Goal: Transaction & Acquisition: Purchase product/service

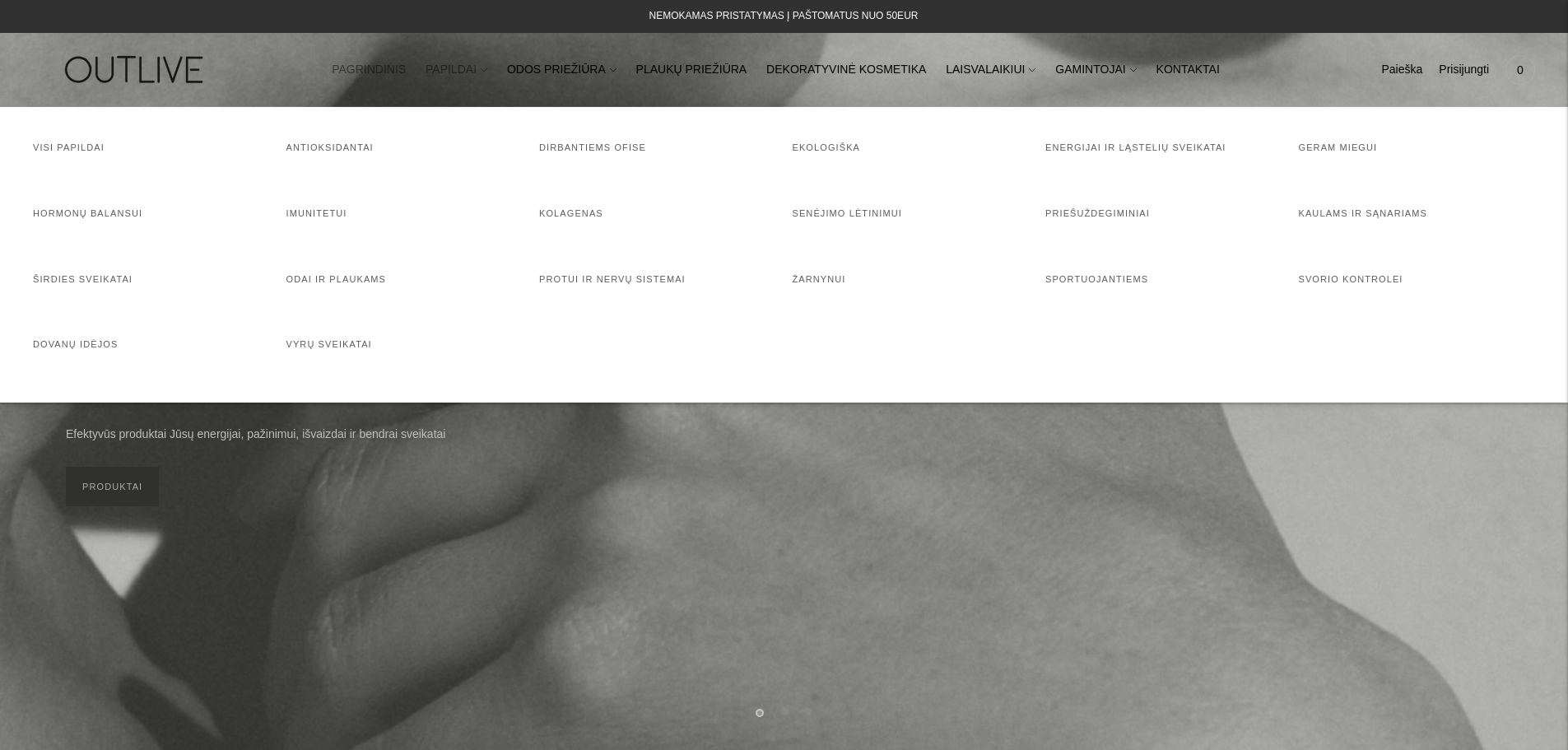
click at [487, 71] on link "PAPILDAI" at bounding box center [457, 69] width 62 height 36
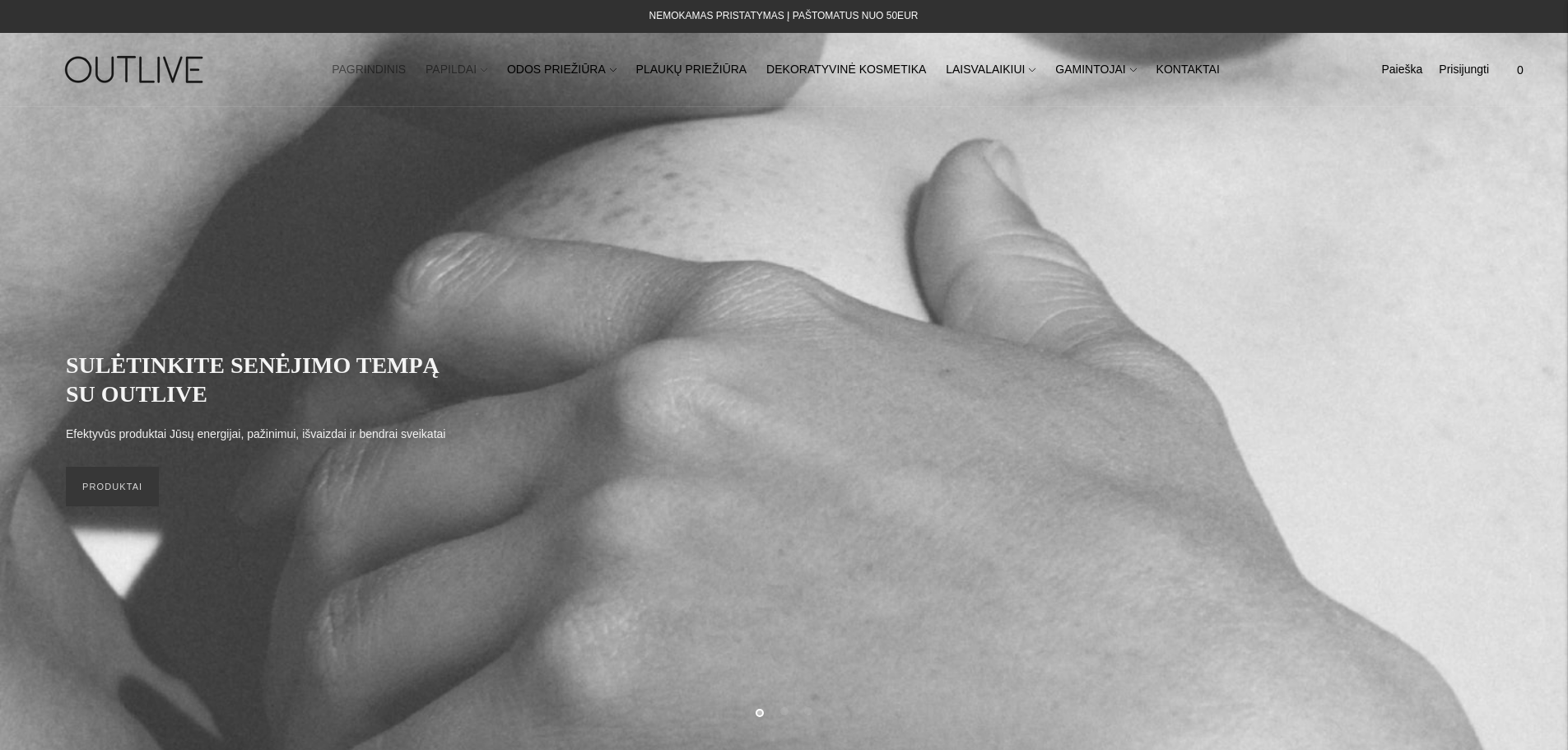
click at [487, 86] on link "PAPILDAI" at bounding box center [457, 69] width 62 height 36
click at [508, 90] on nav "PAGRINDINIS PAPILDAI Visi papildai Antioksidantai Dirbantiems ofise Ekologiška …" at bounding box center [784, 69] width 1008 height 57
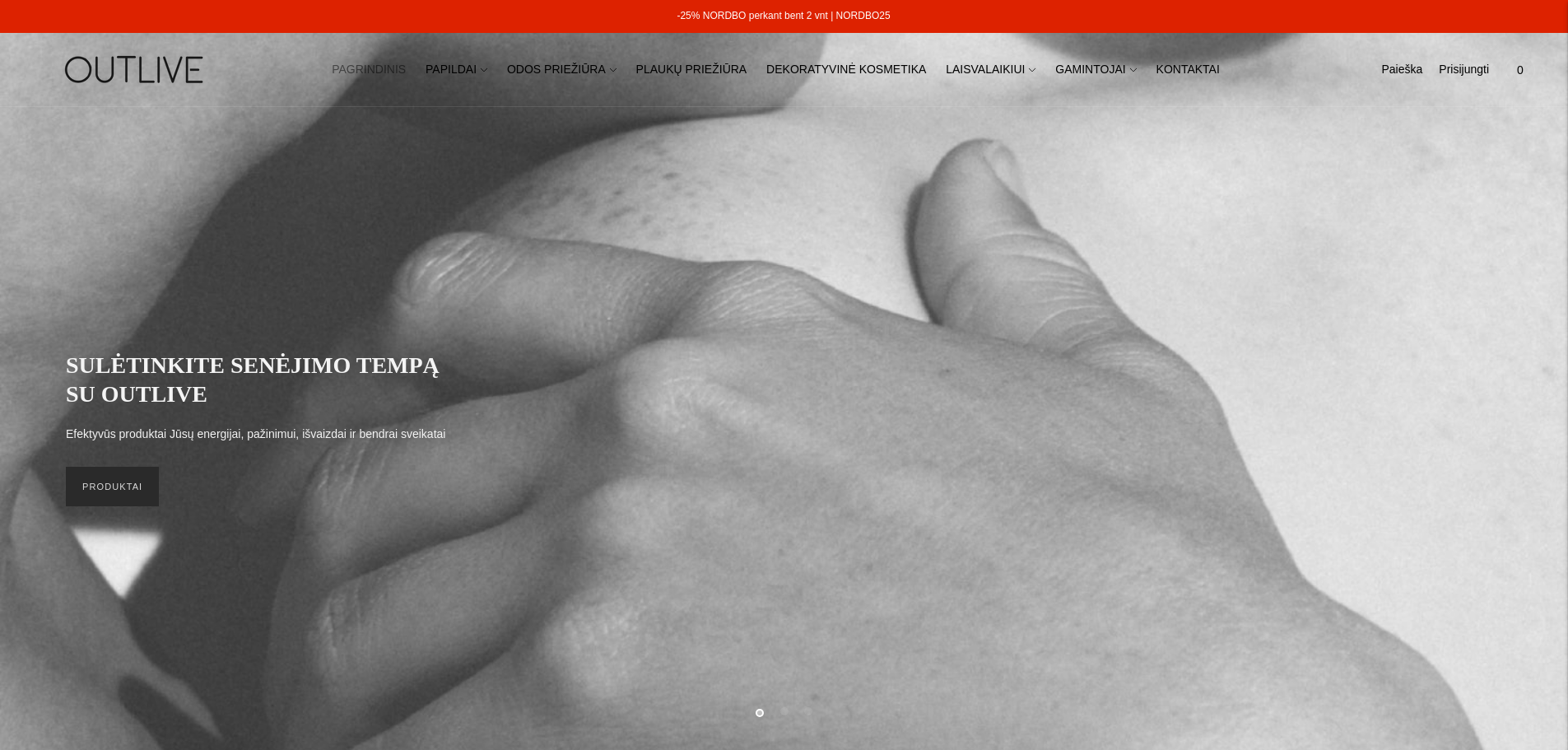
click at [112, 478] on link "PRODUKTAI" at bounding box center [112, 486] width 93 height 39
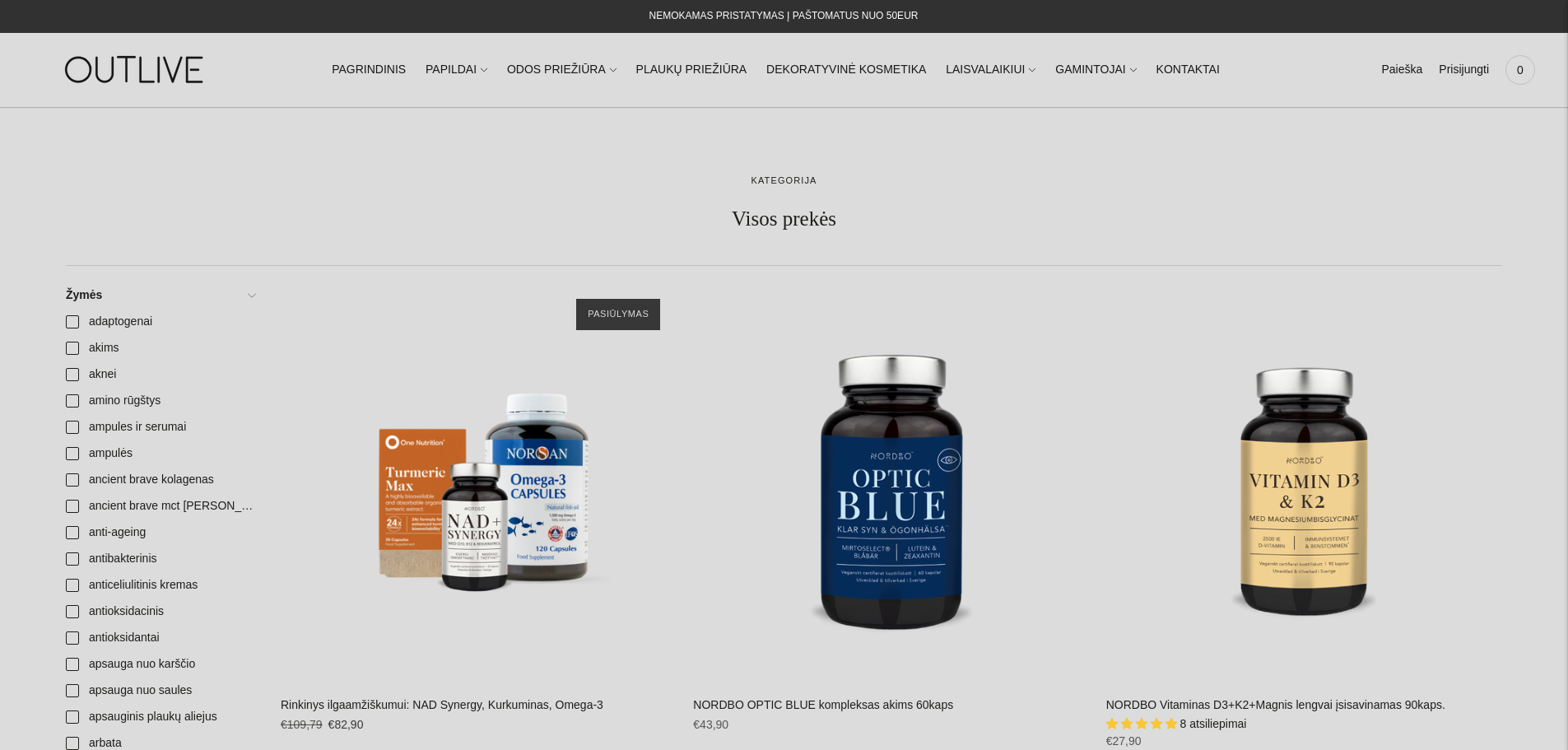
scroll to position [2469, 0]
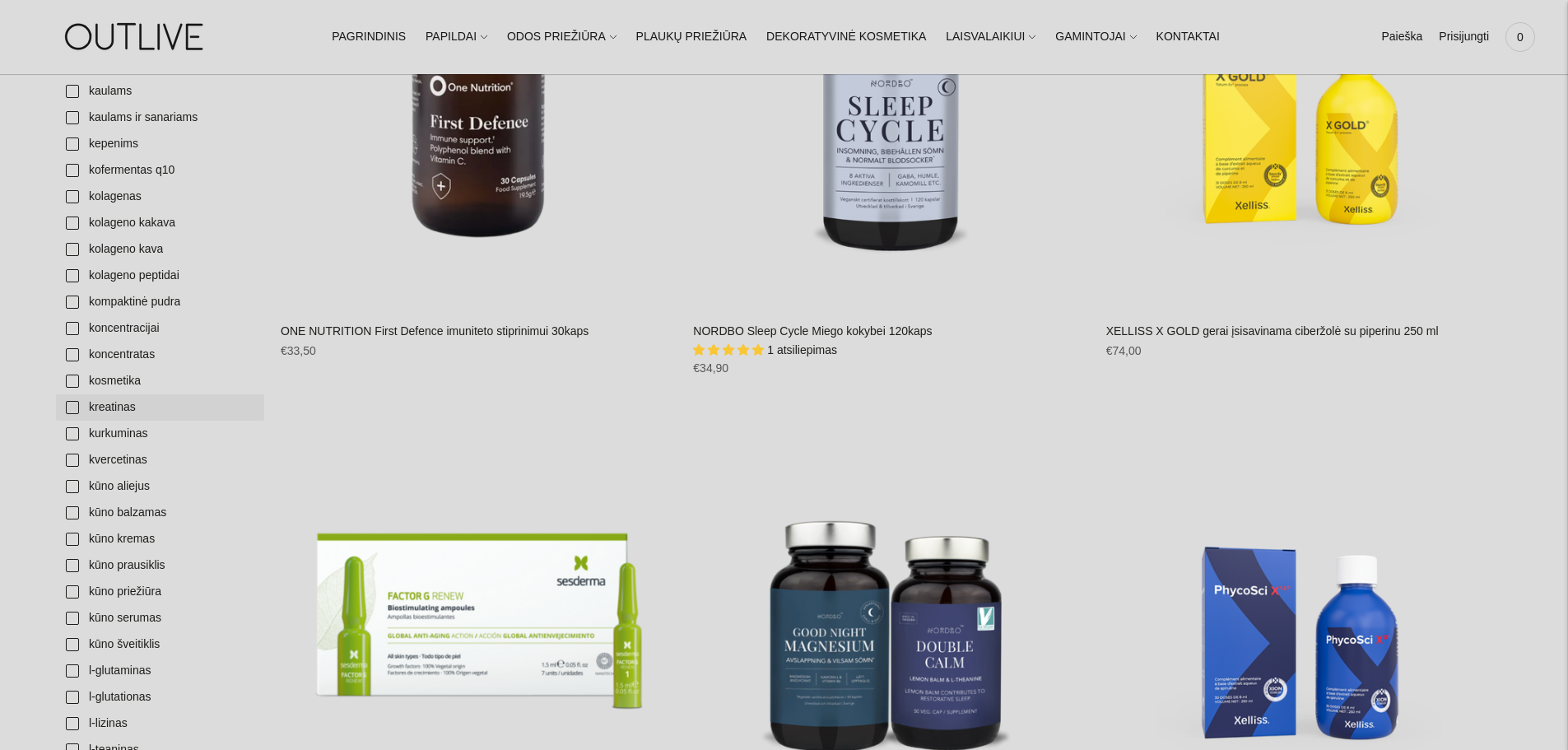
click at [112, 410] on link "kreatinas" at bounding box center [160, 408] width 208 height 27
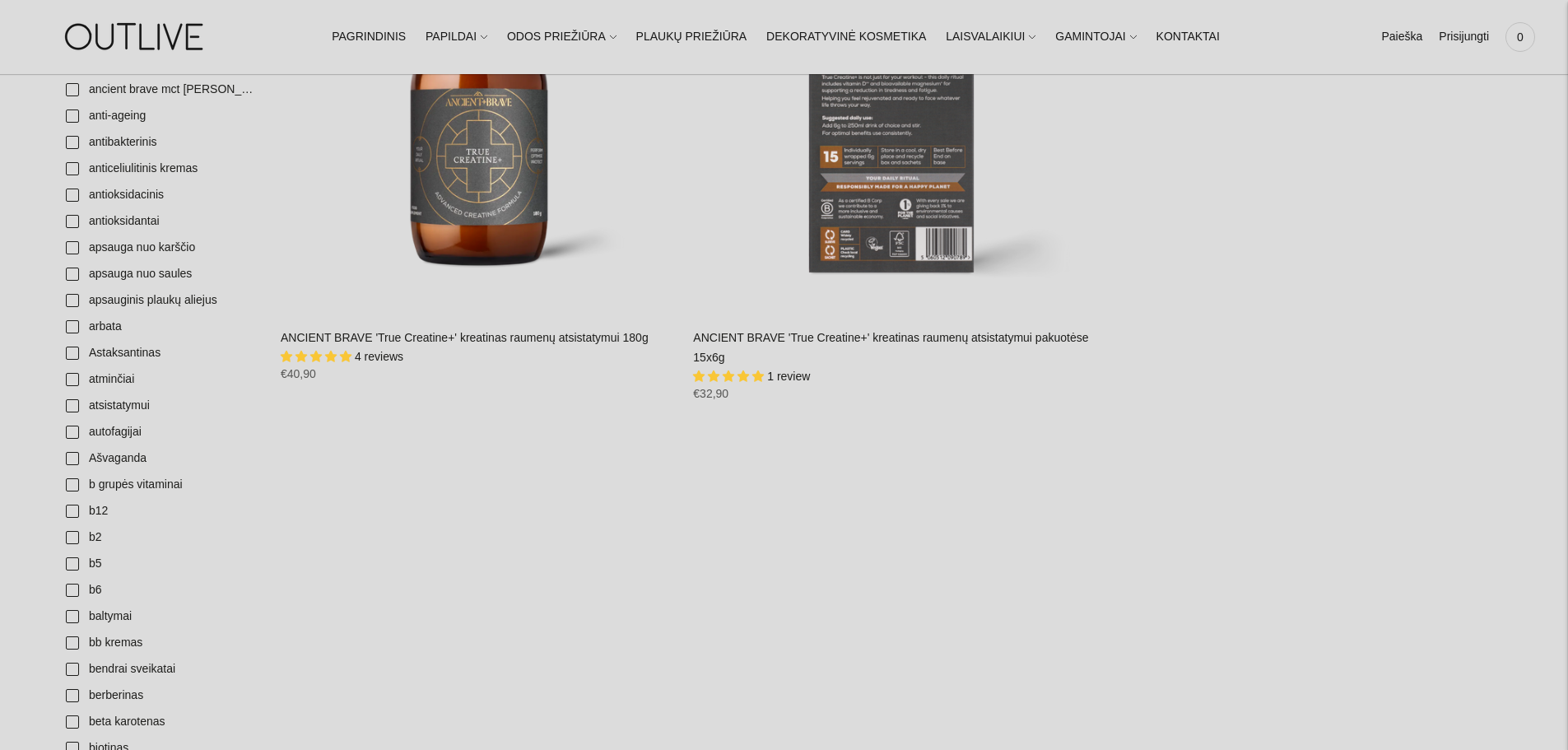
scroll to position [247, 0]
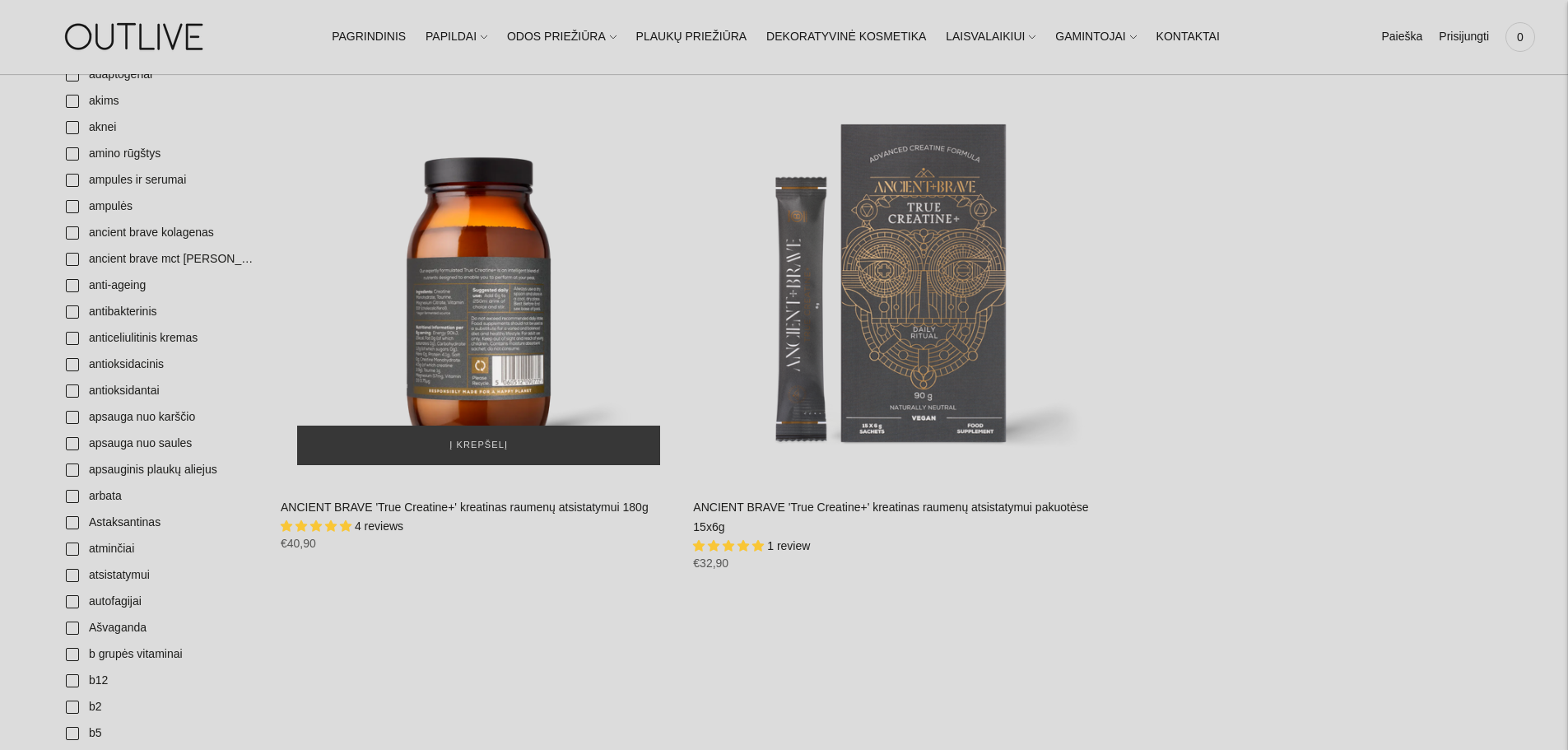
click at [517, 238] on div "ANCIENT BRAVE 'True Creatine+' kreatinas raumenų atsistatymui 180g\a" at bounding box center [478, 282] width 396 height 396
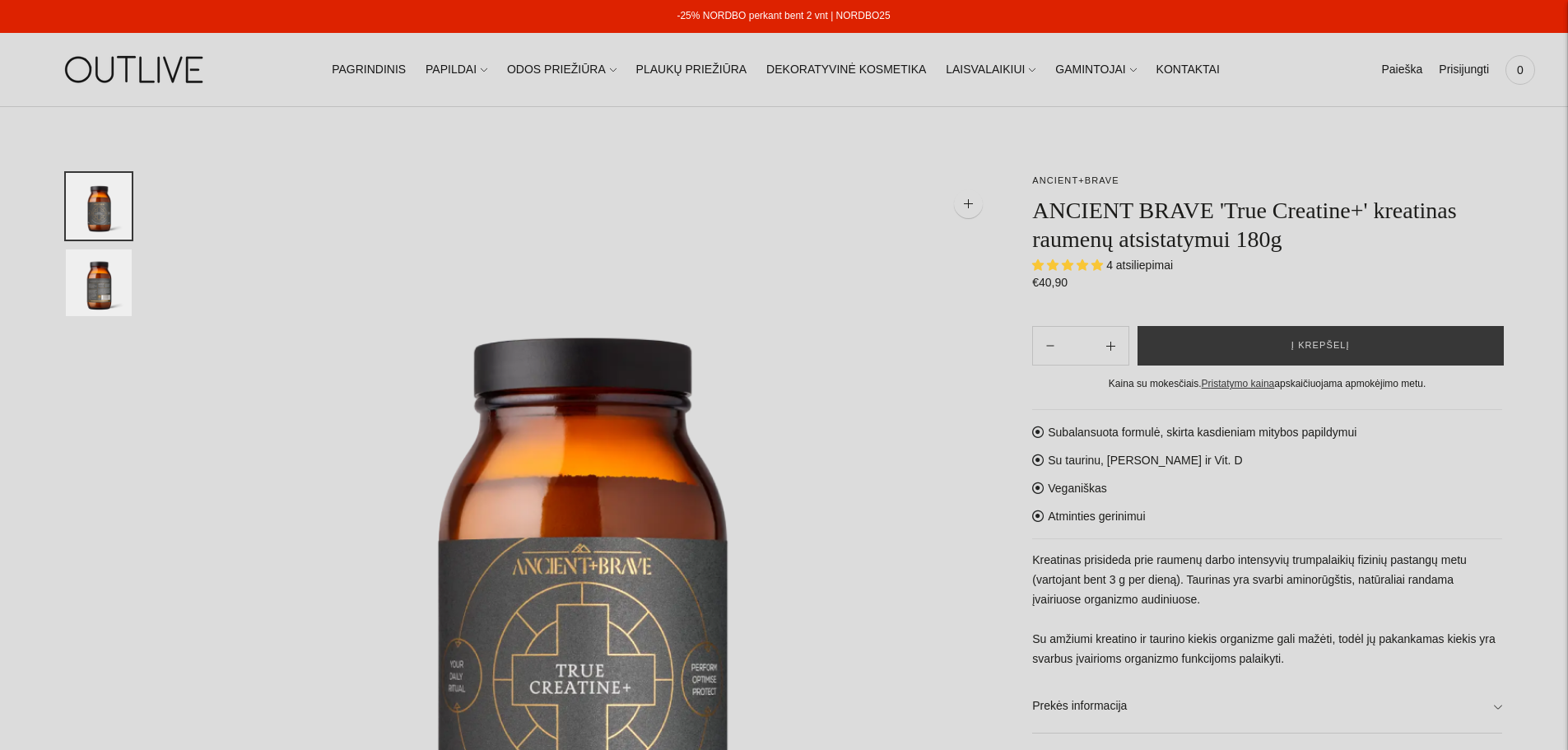
select select "**********"
click at [1416, 347] on button "Į krepšelį" at bounding box center [1321, 345] width 367 height 39
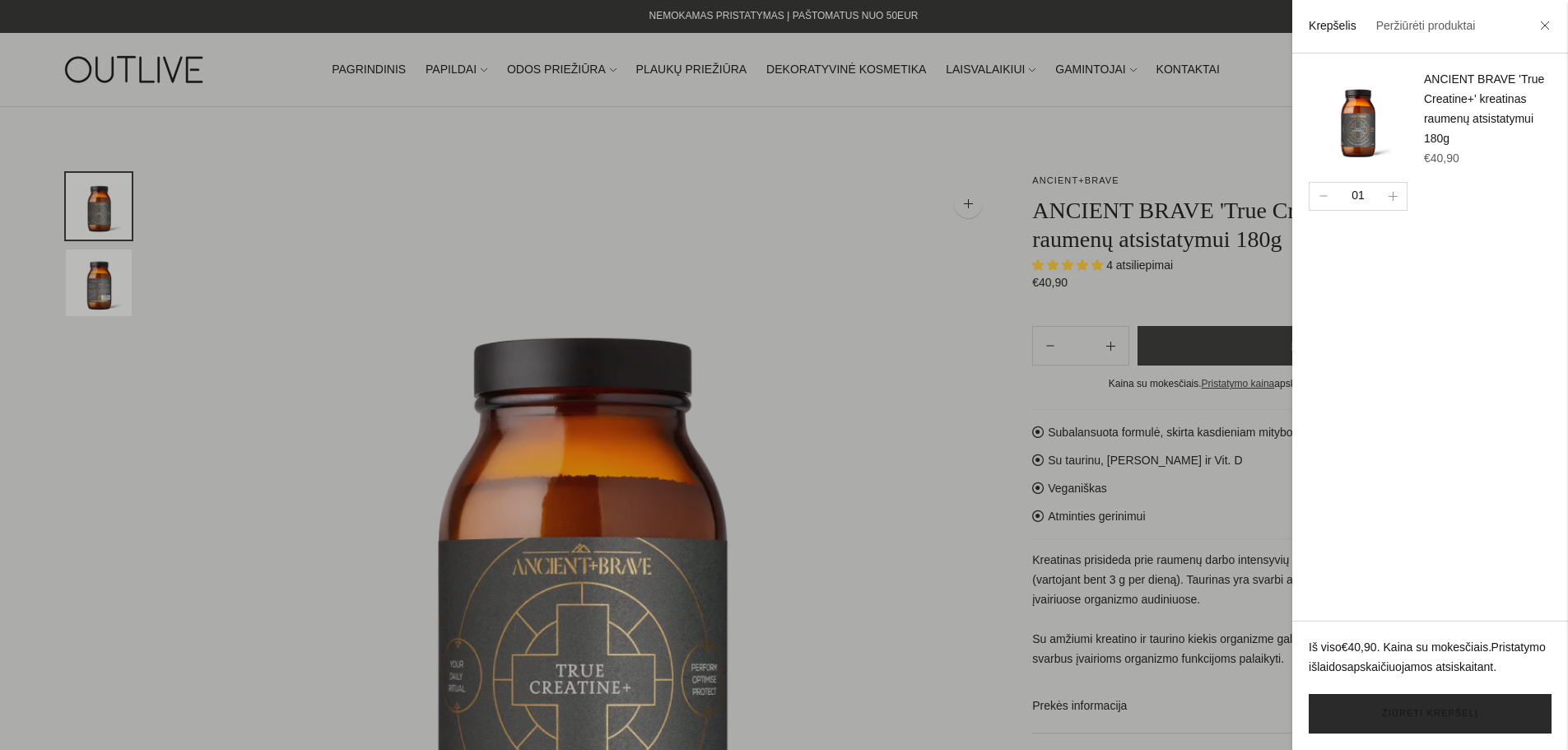
click at [1396, 717] on link "Žiūrėti krepšelį" at bounding box center [1430, 713] width 242 height 39
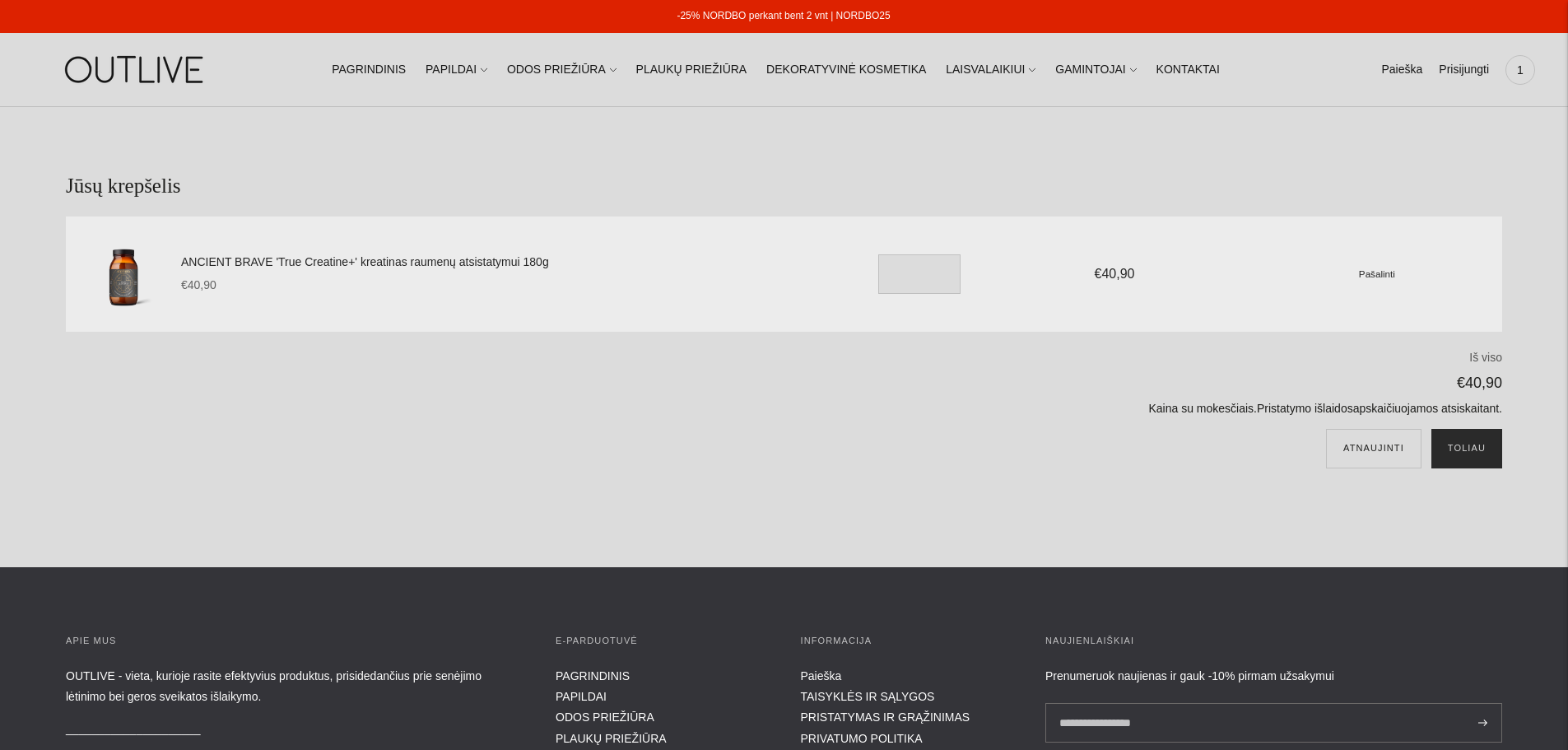
click at [1476, 456] on button "Toliau" at bounding box center [1466, 448] width 71 height 39
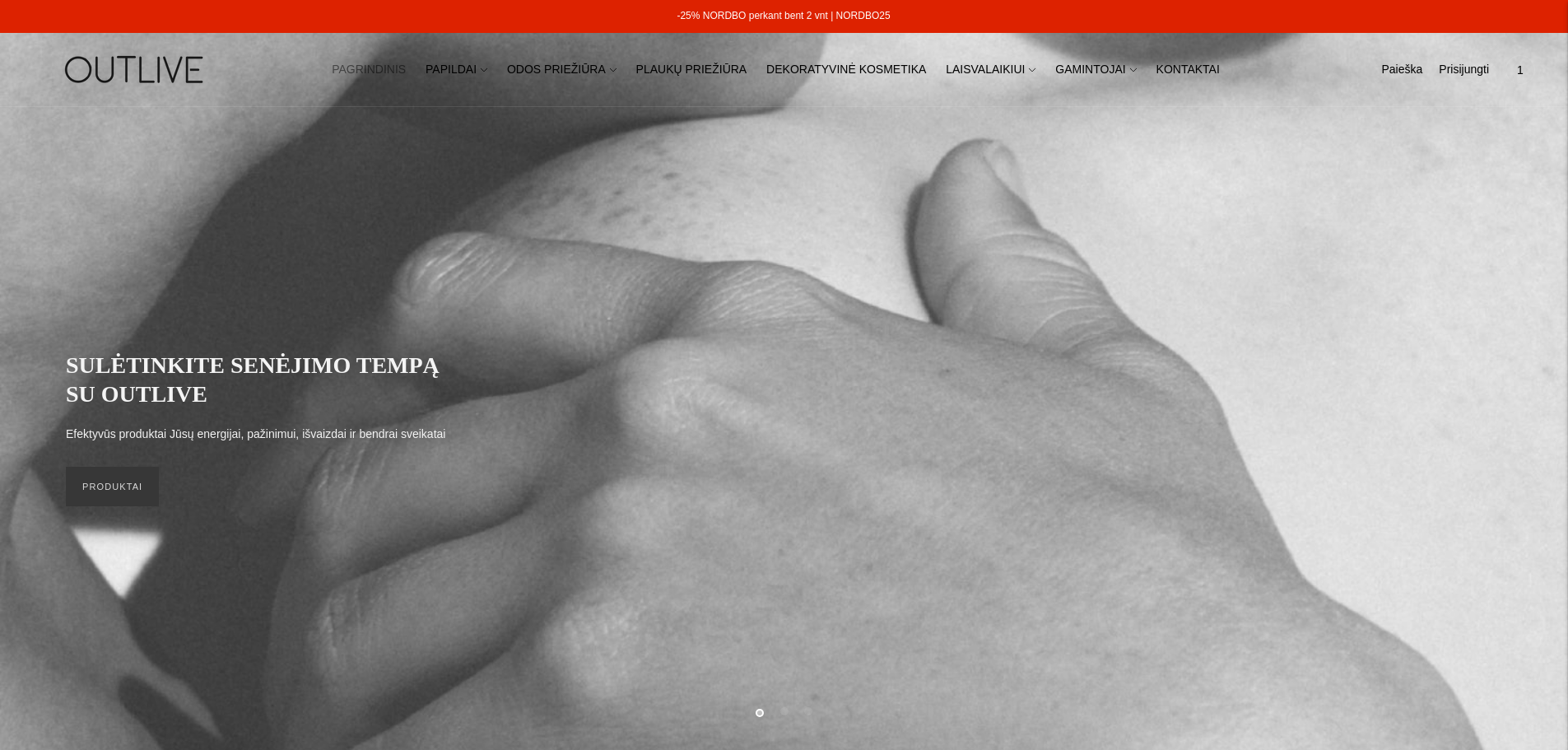
click at [849, 12] on link "-25% NORDBO perkant bent 2 vnt | NORDBO25" at bounding box center [783, 16] width 213 height 12
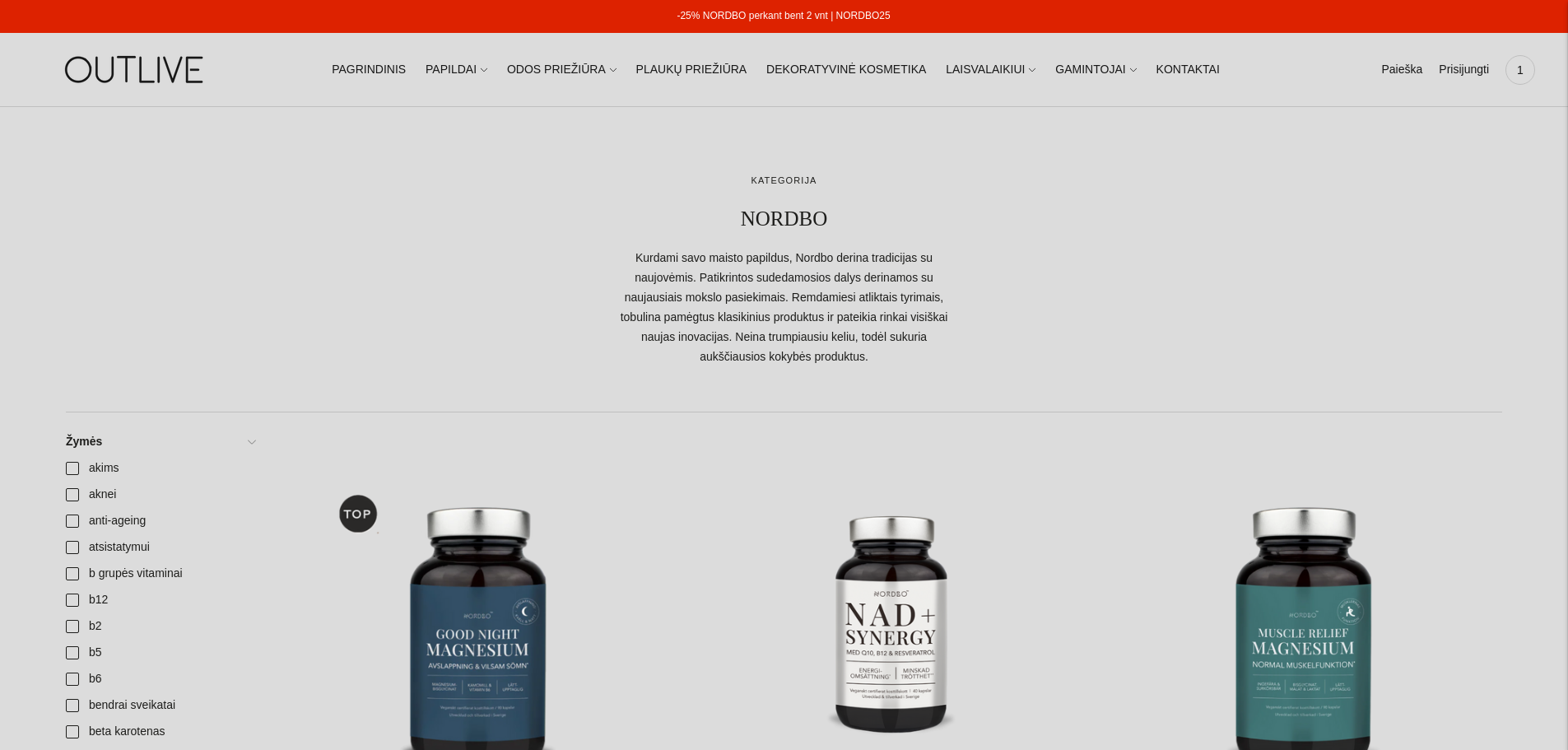
click at [101, 91] on img at bounding box center [136, 69] width 206 height 57
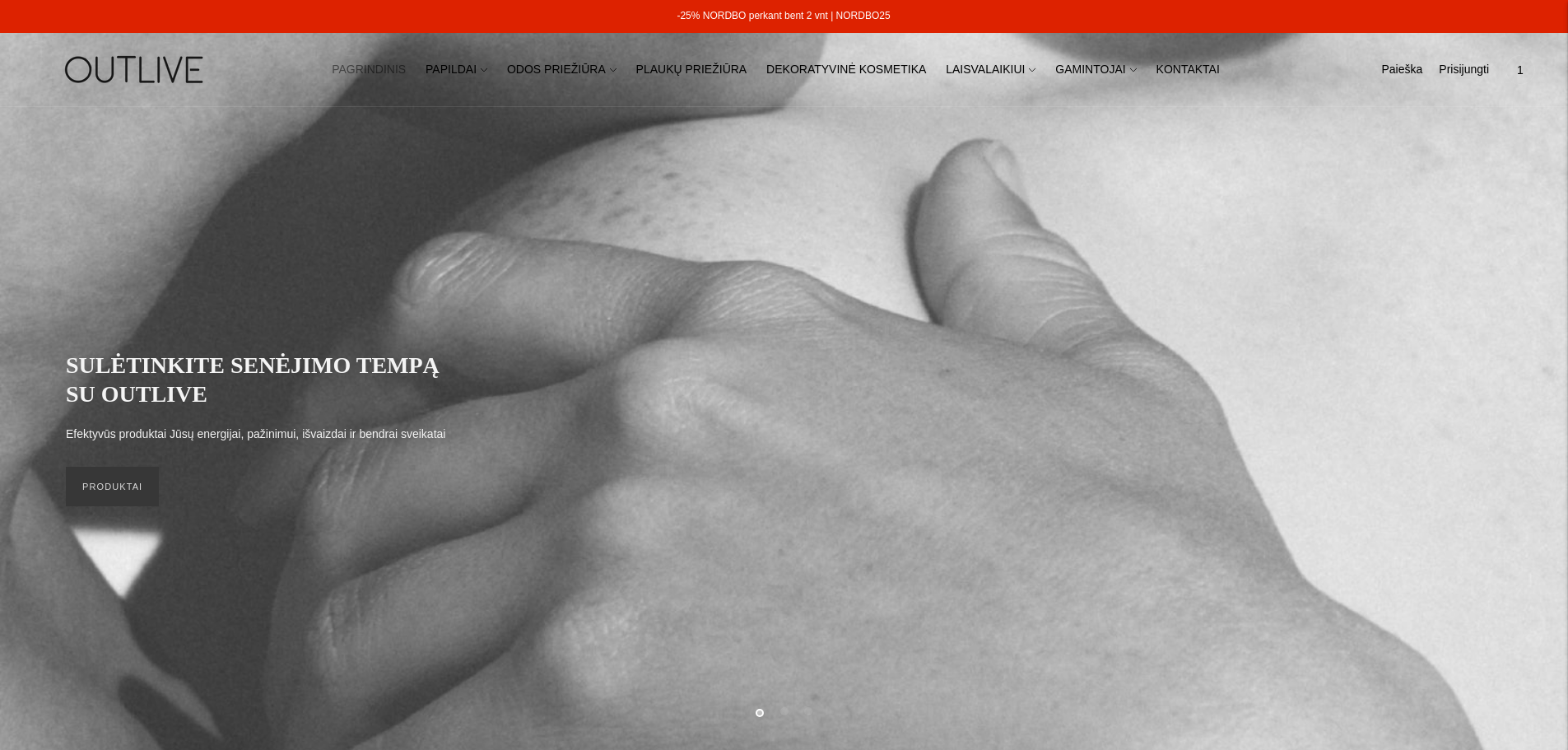
click at [749, 98] on nav "PAGRINDINIS PAPILDAI Visi papildai Antioksidantai Dirbantiems ofise Ekologiška …" at bounding box center [784, 69] width 1008 height 57
click at [127, 488] on link "PRODUKTAI" at bounding box center [112, 486] width 93 height 39
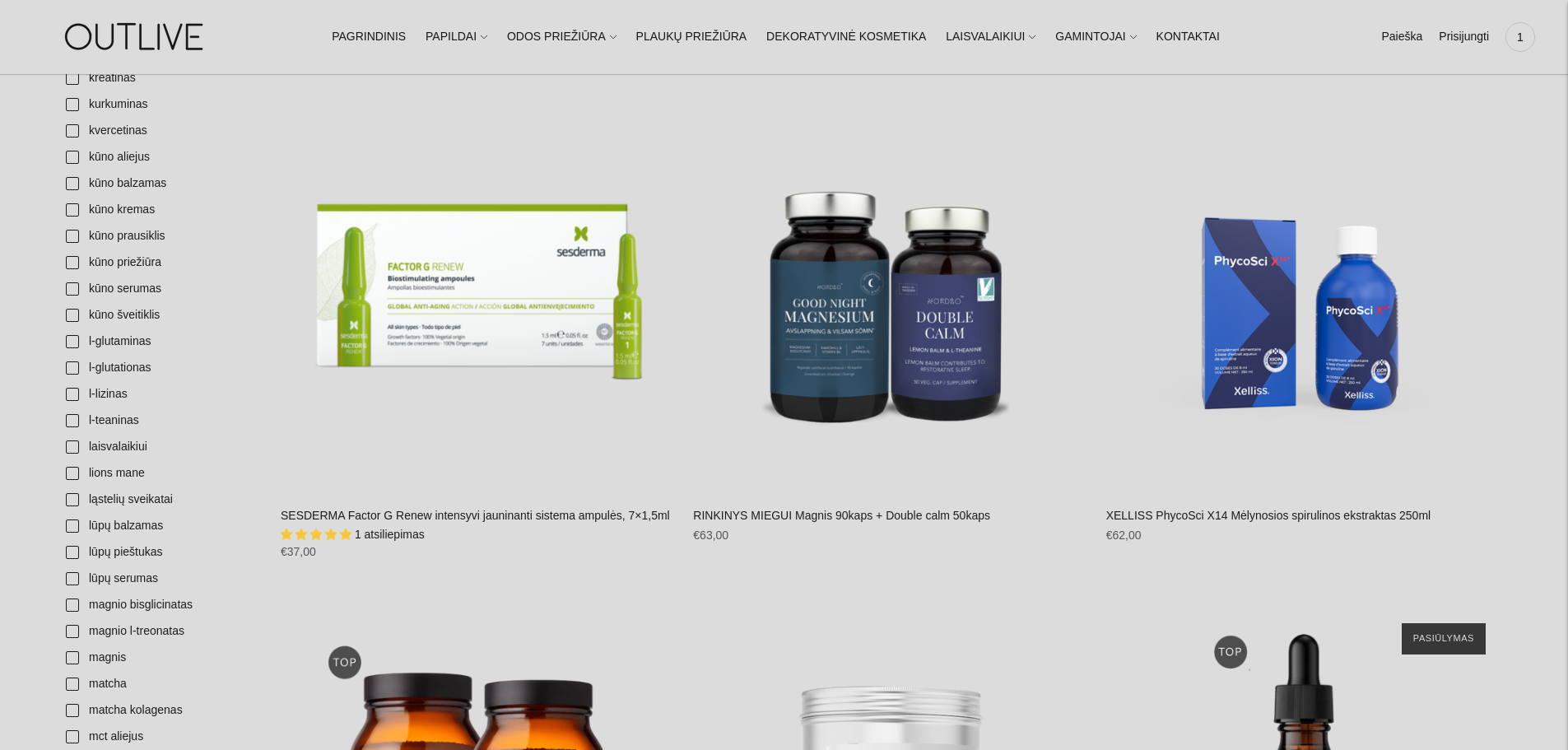
scroll to position [2634, 0]
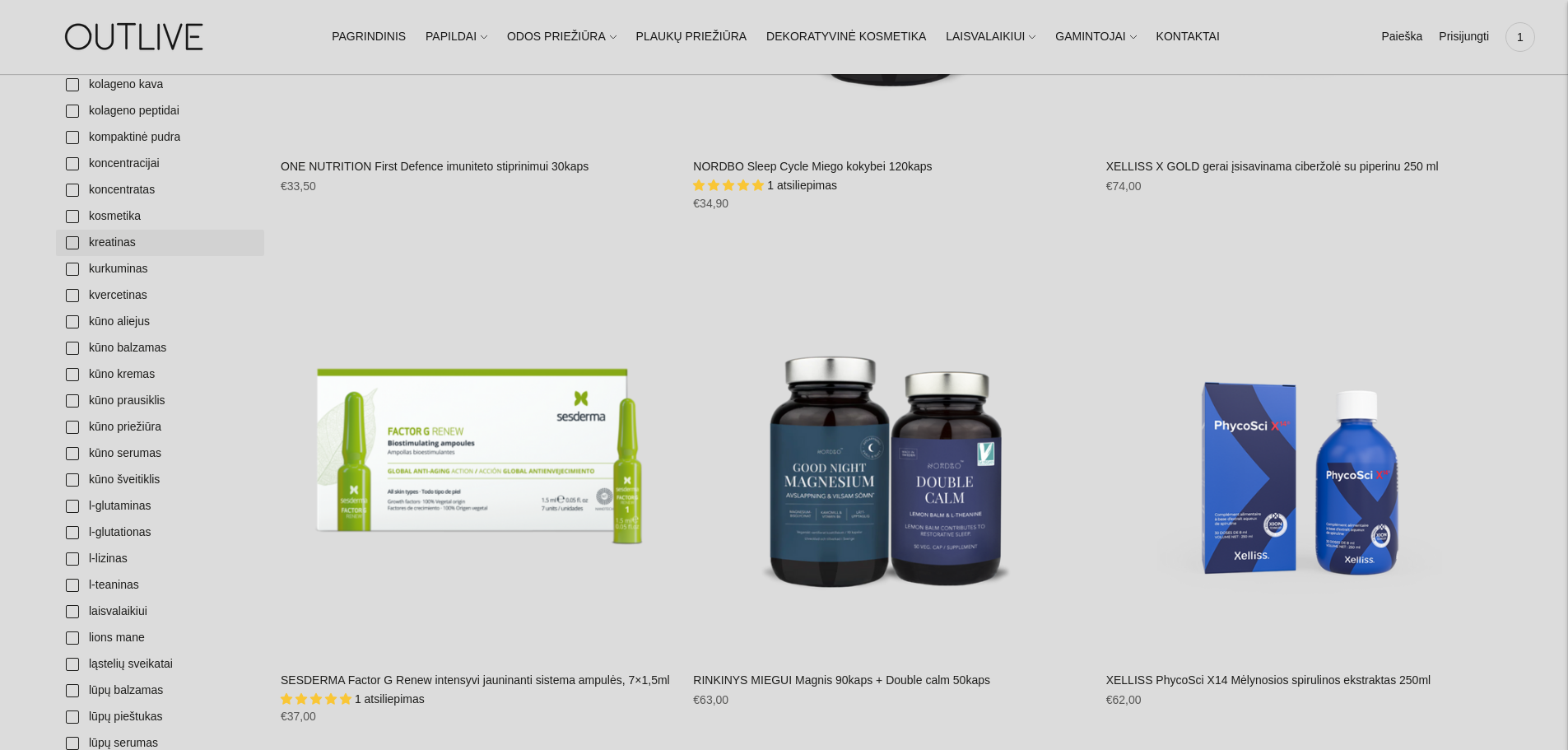
click at [77, 241] on link "kreatinas" at bounding box center [160, 243] width 208 height 27
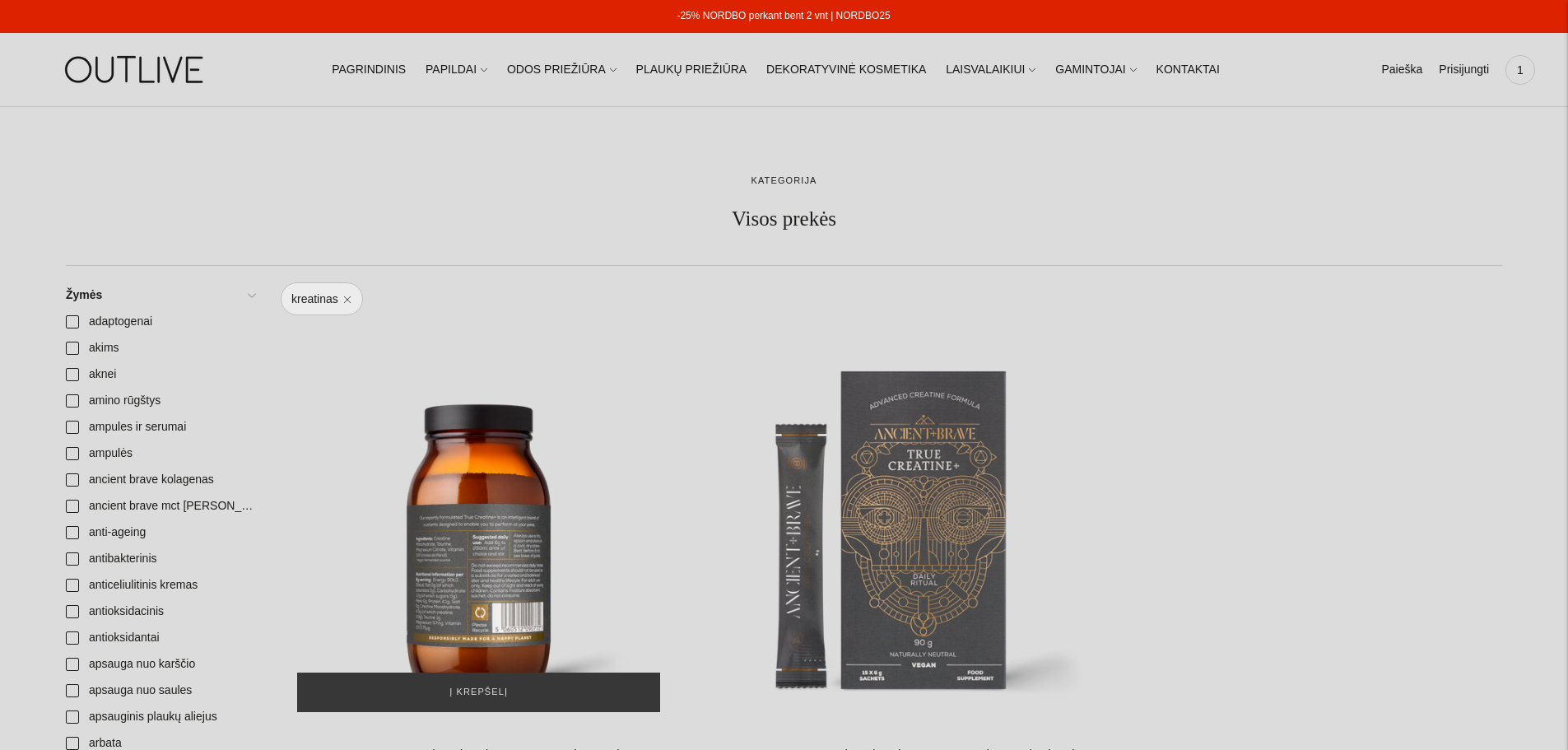
click at [527, 457] on div "ANCIENT BRAVE 'True Creatine+' kreatinas raumenų atsistatymui 180g\a" at bounding box center [478, 529] width 396 height 396
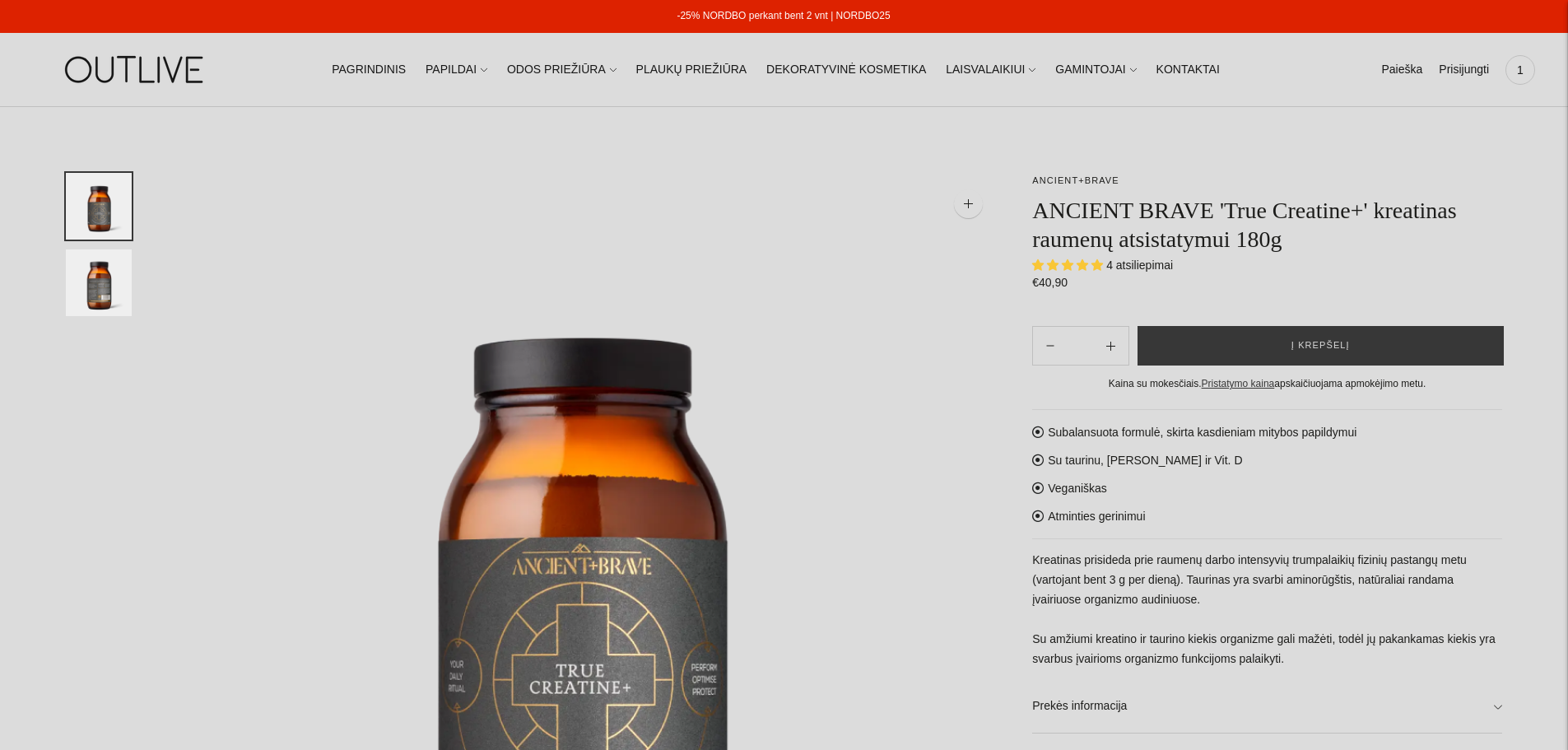
select select "**********"
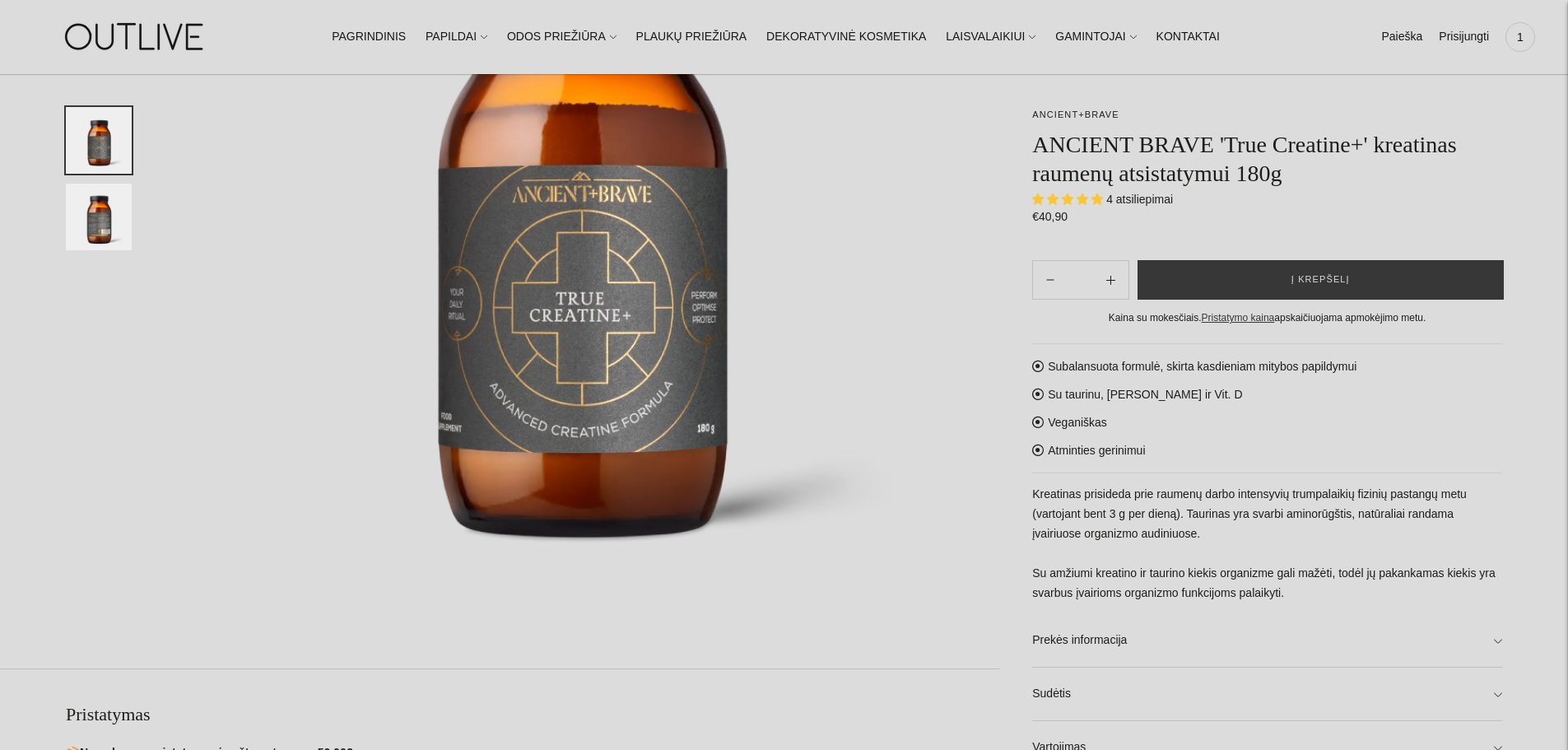
scroll to position [247, 0]
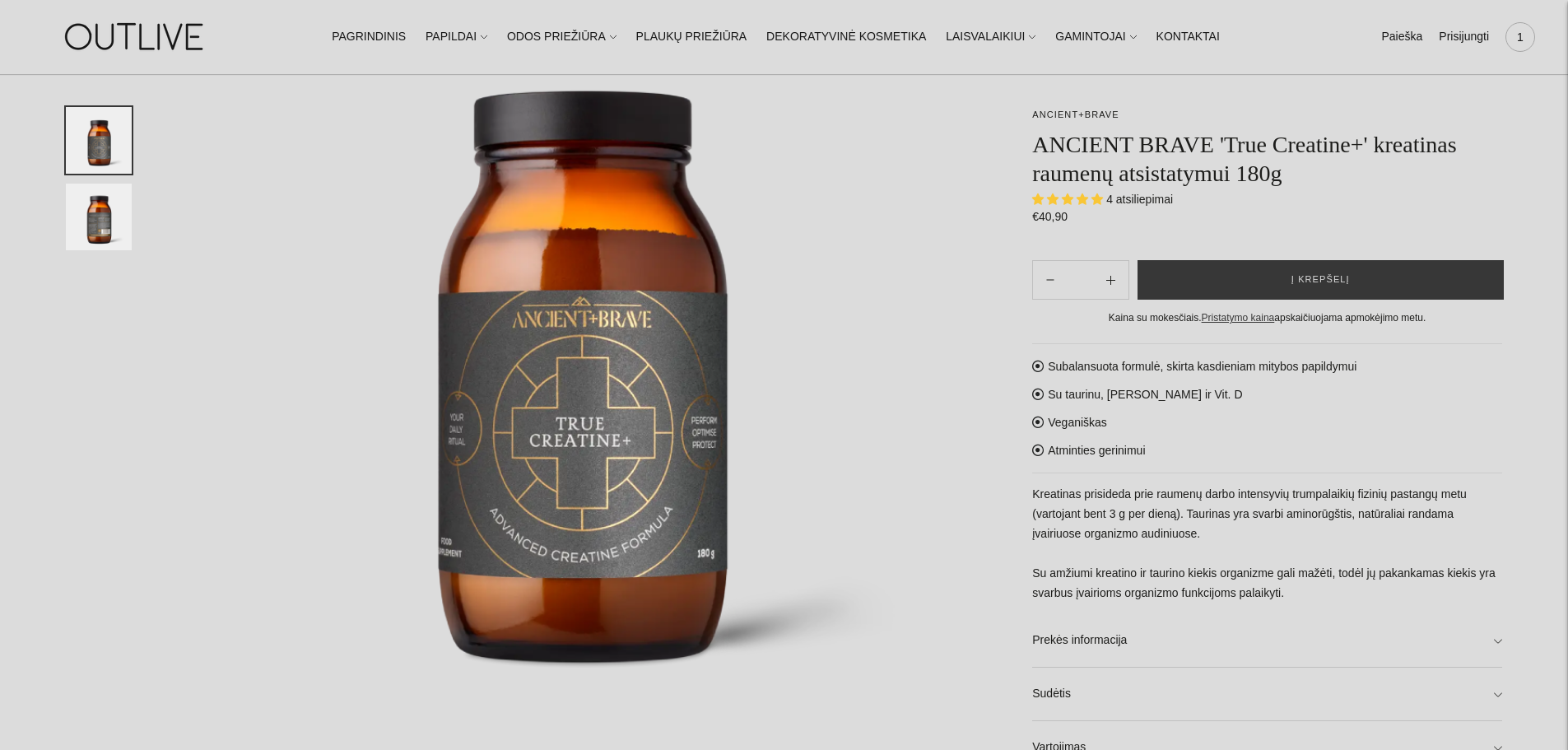
click at [1526, 37] on span "1" at bounding box center [1521, 38] width 23 height 23
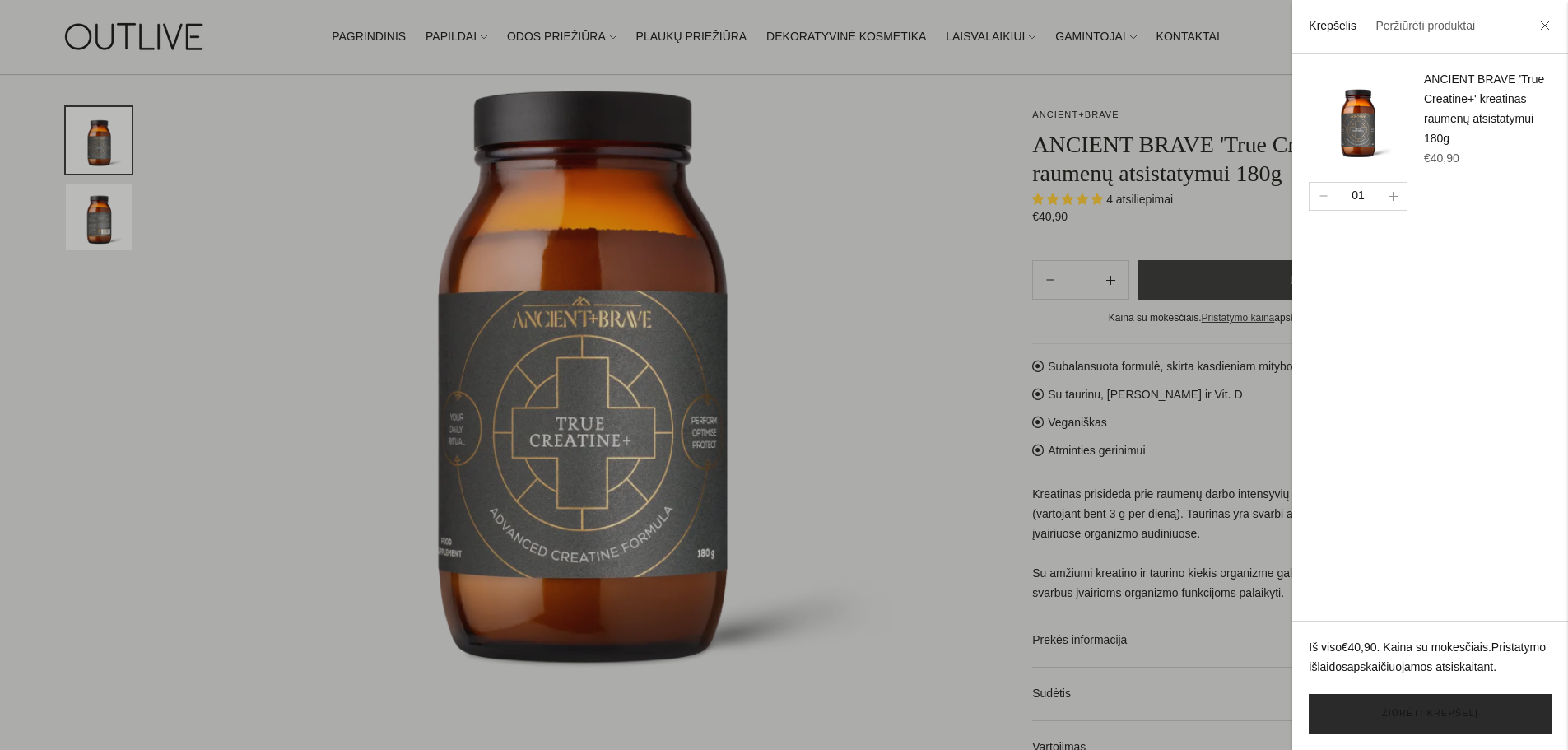
click at [1454, 710] on link "Žiūrėti krepšelį" at bounding box center [1430, 713] width 242 height 39
